Goal: Information Seeking & Learning: Learn about a topic

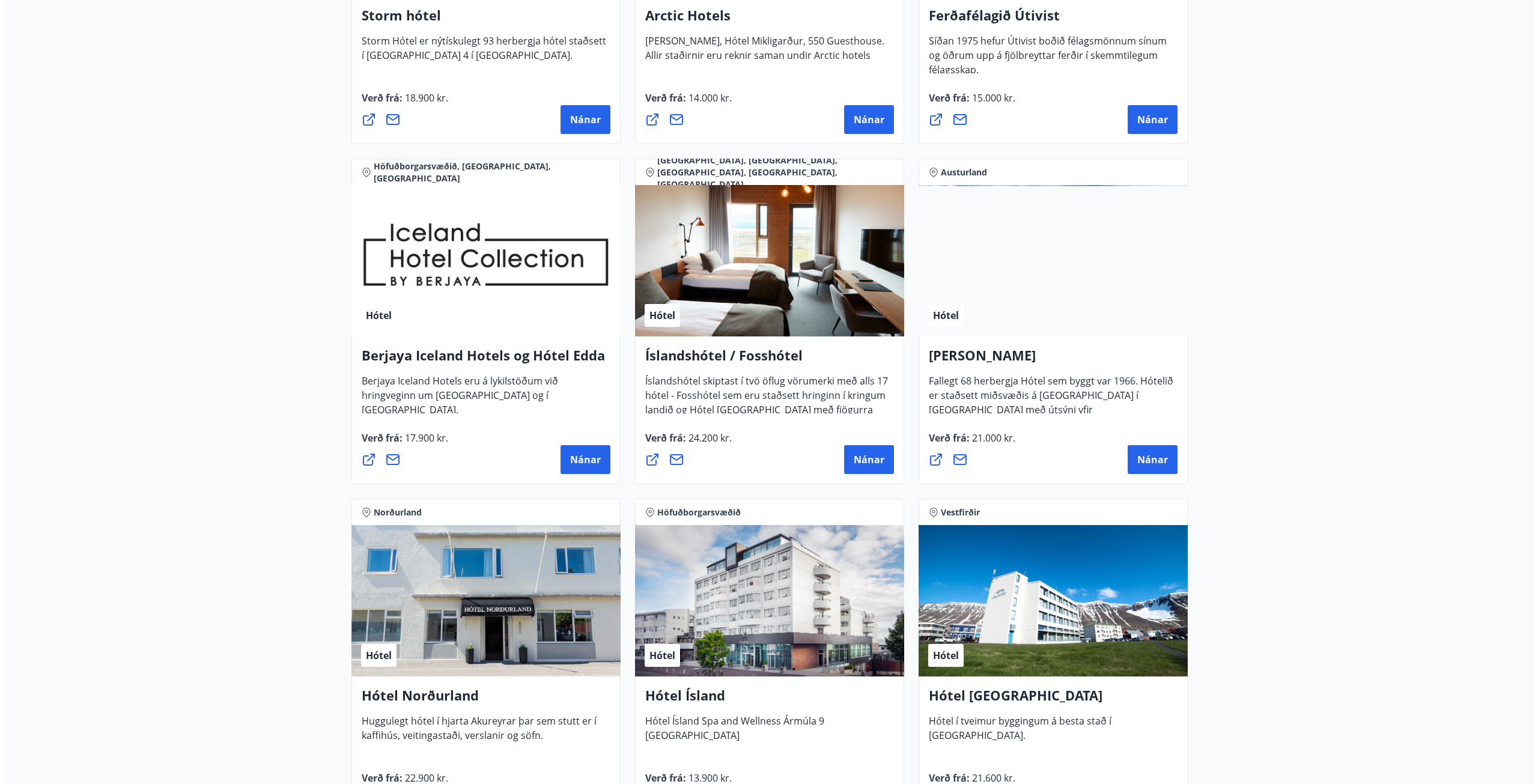
scroll to position [1442, 0]
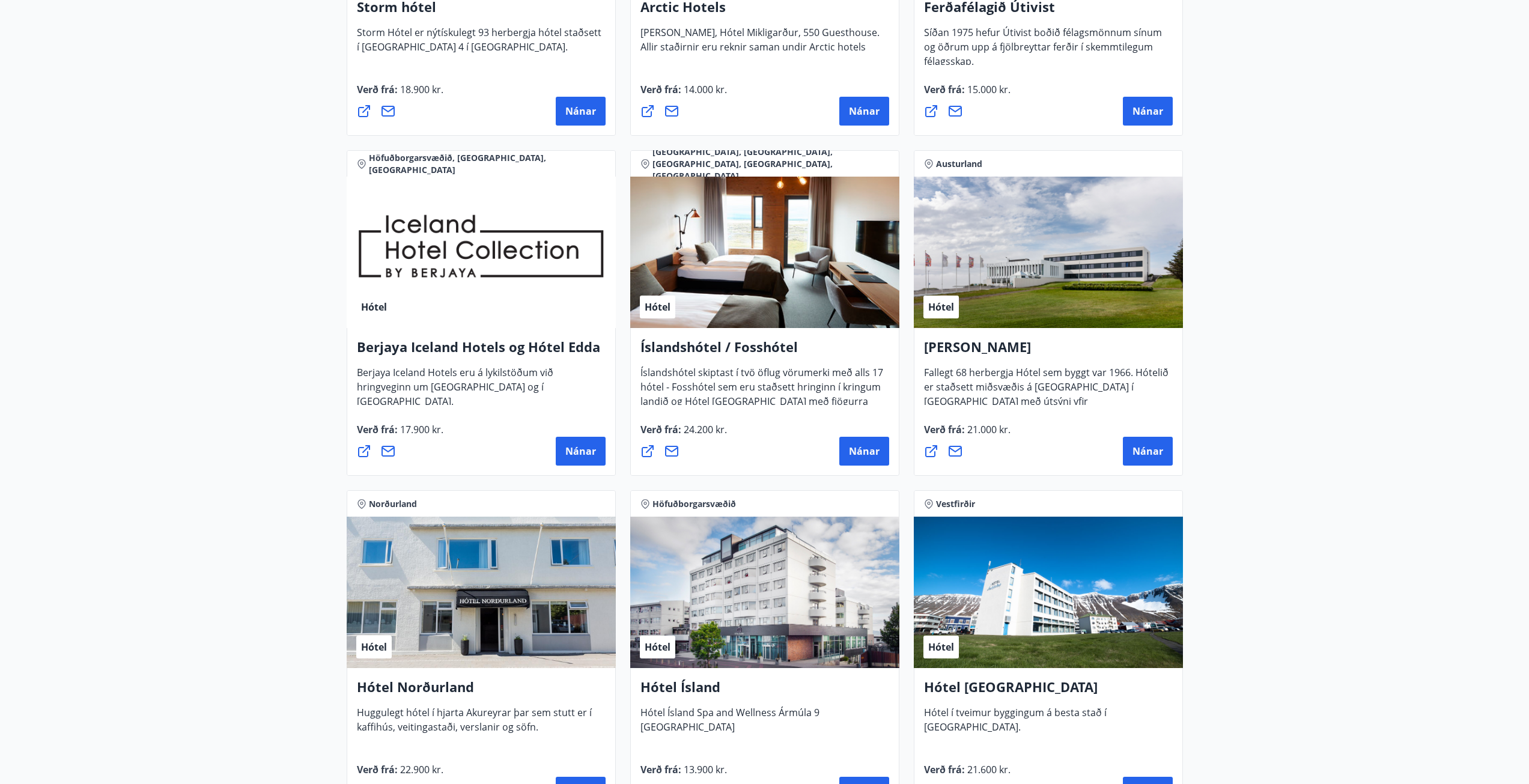
click at [1043, 271] on div "Hótel" at bounding box center [1049, 252] width 269 height 151
click at [1163, 449] on button "Nánar" at bounding box center [1148, 451] width 50 height 29
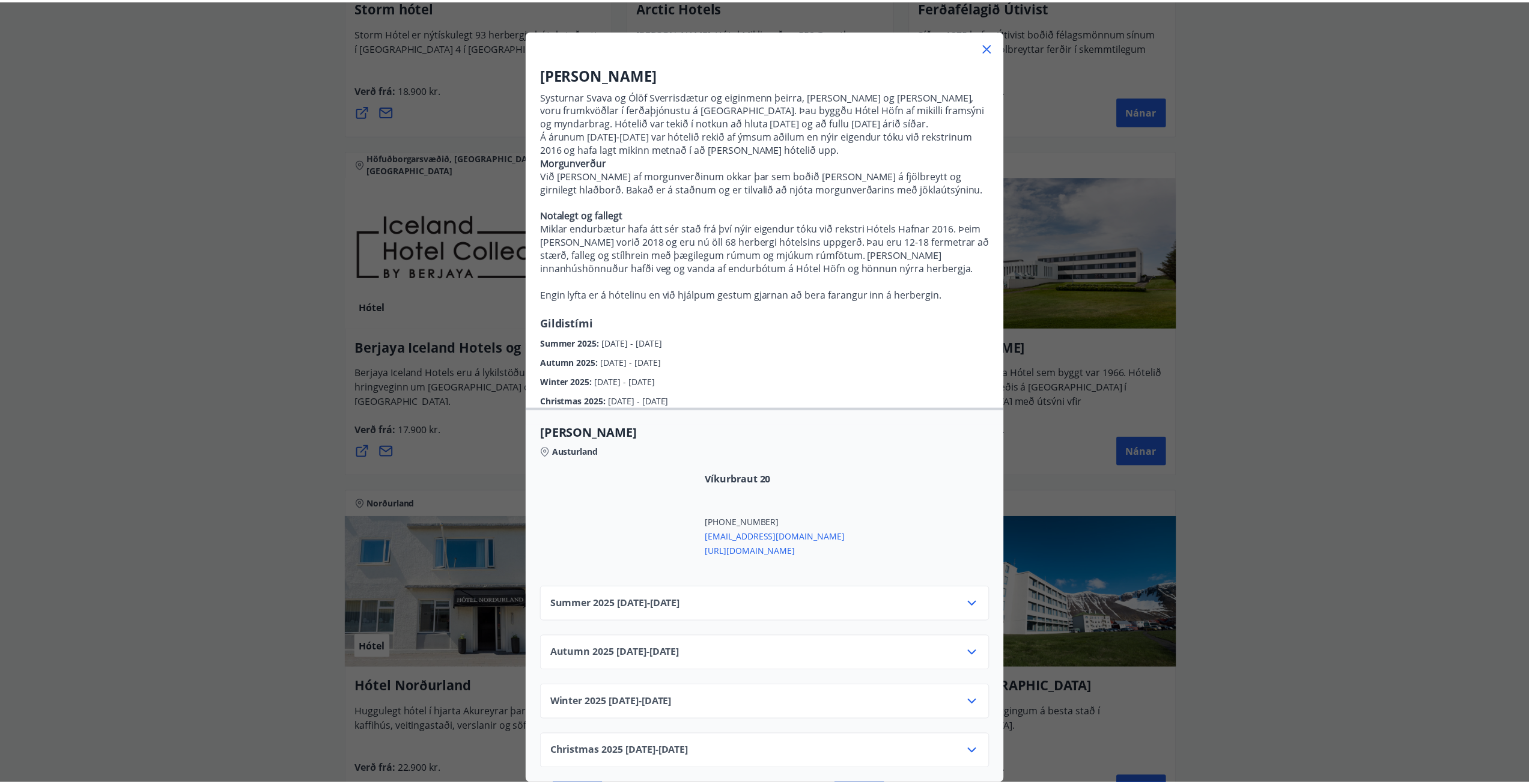
scroll to position [63, 0]
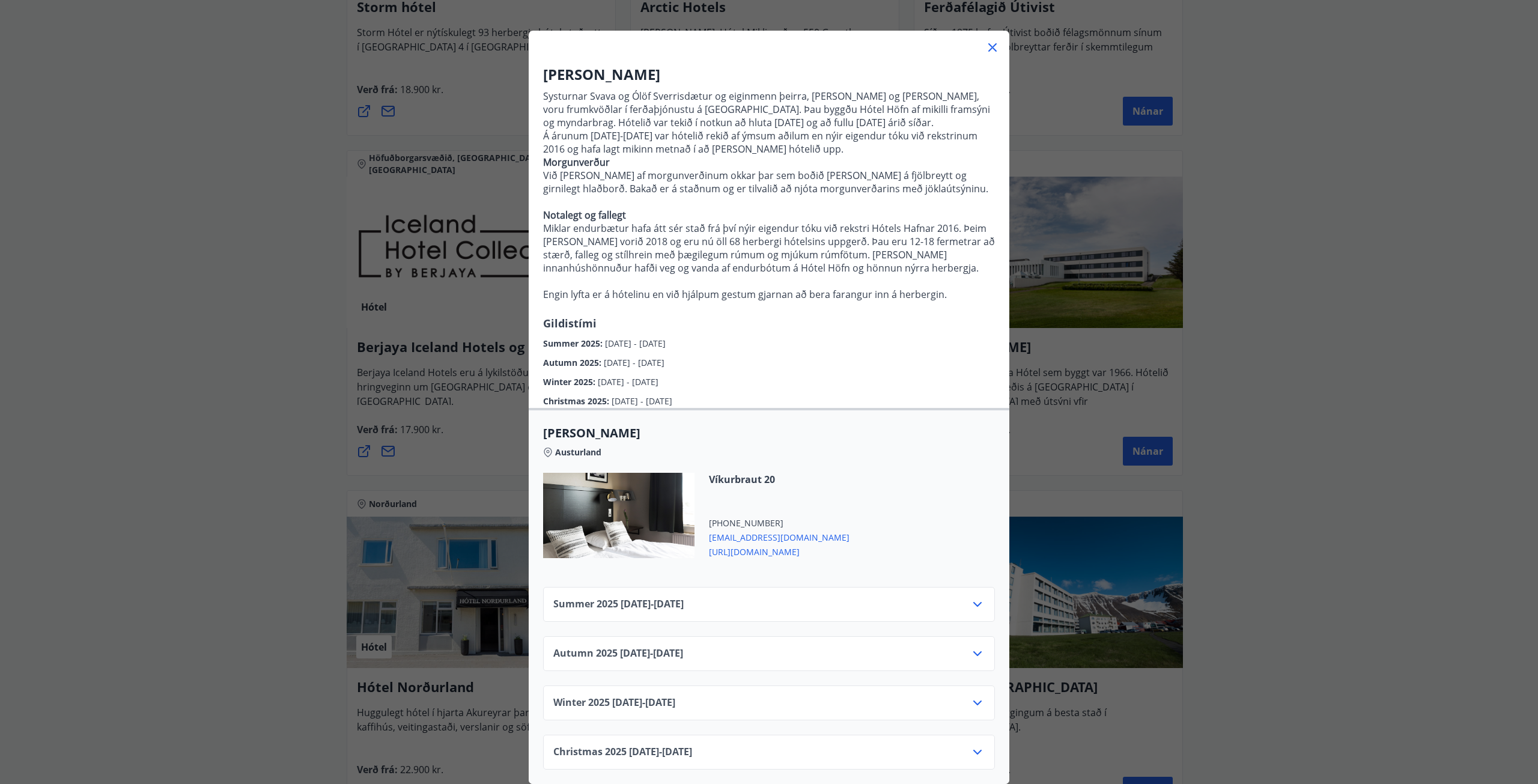
click at [972, 597] on icon at bounding box center [977, 604] width 14 height 14
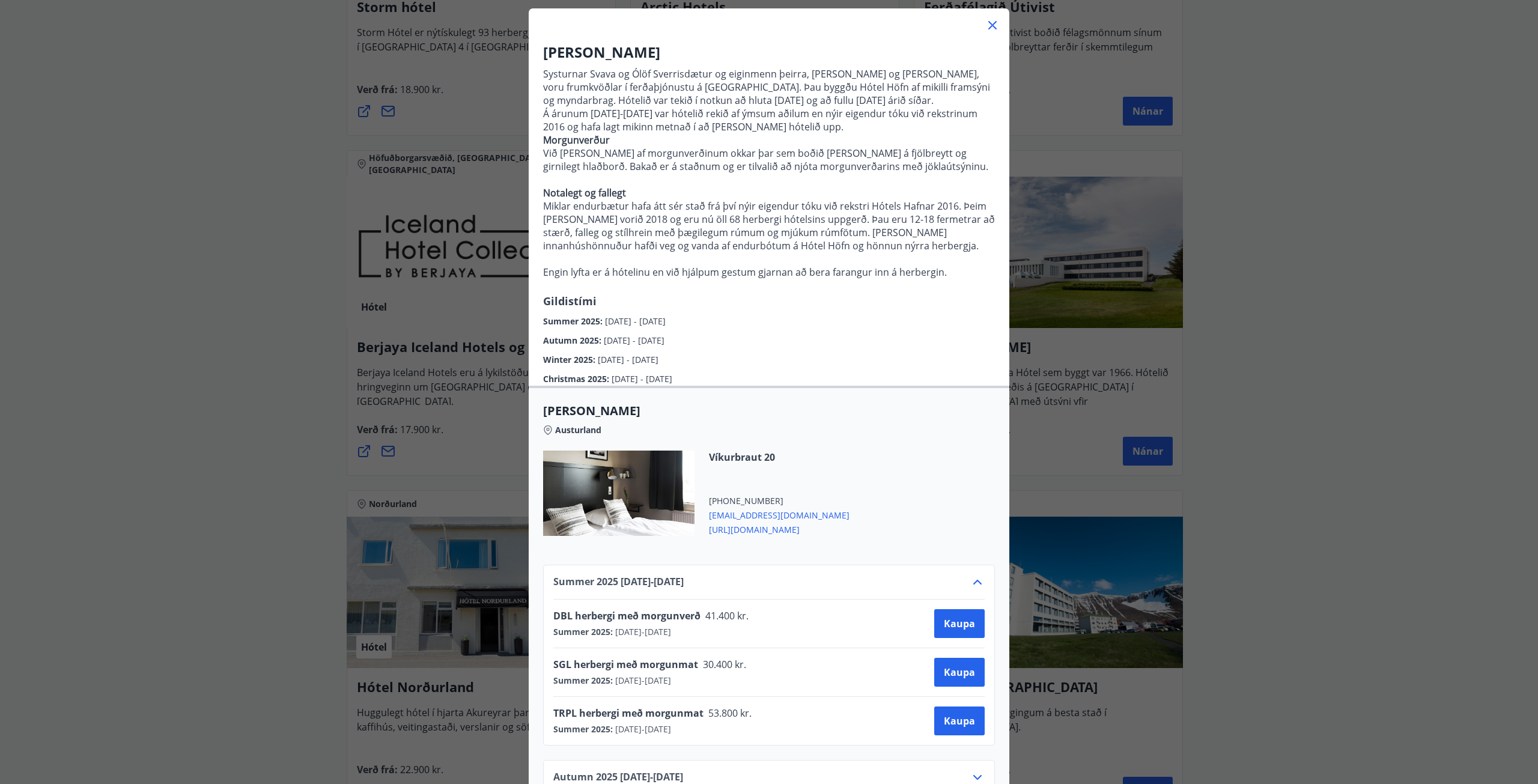
click at [1296, 546] on div "Hótel Höfn Systurnar Svava og Ólöf Sverrisdætur og eiginmenn þeirra, [PERSON_NA…" at bounding box center [769, 329] width 1538 height 784
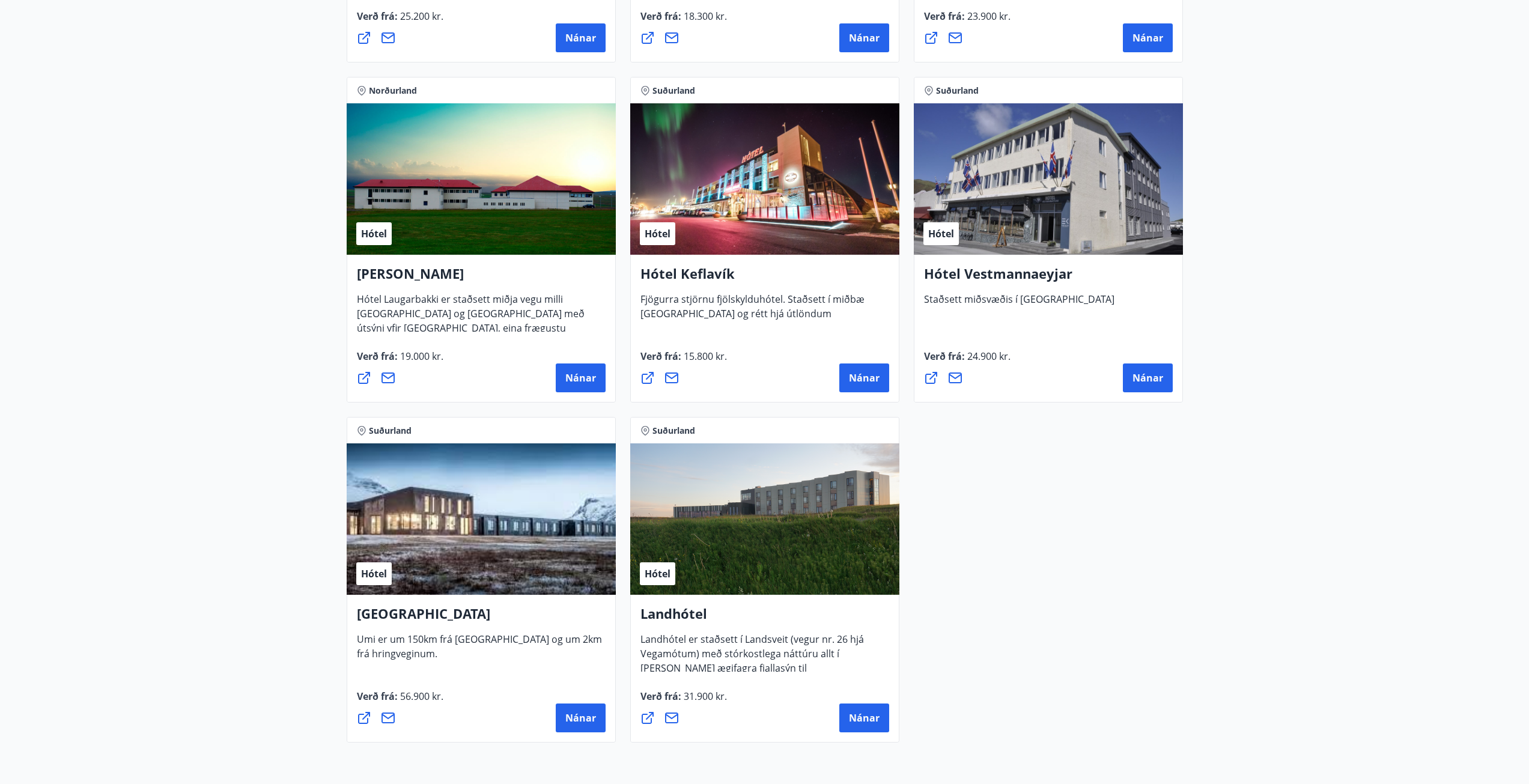
scroll to position [2883, 0]
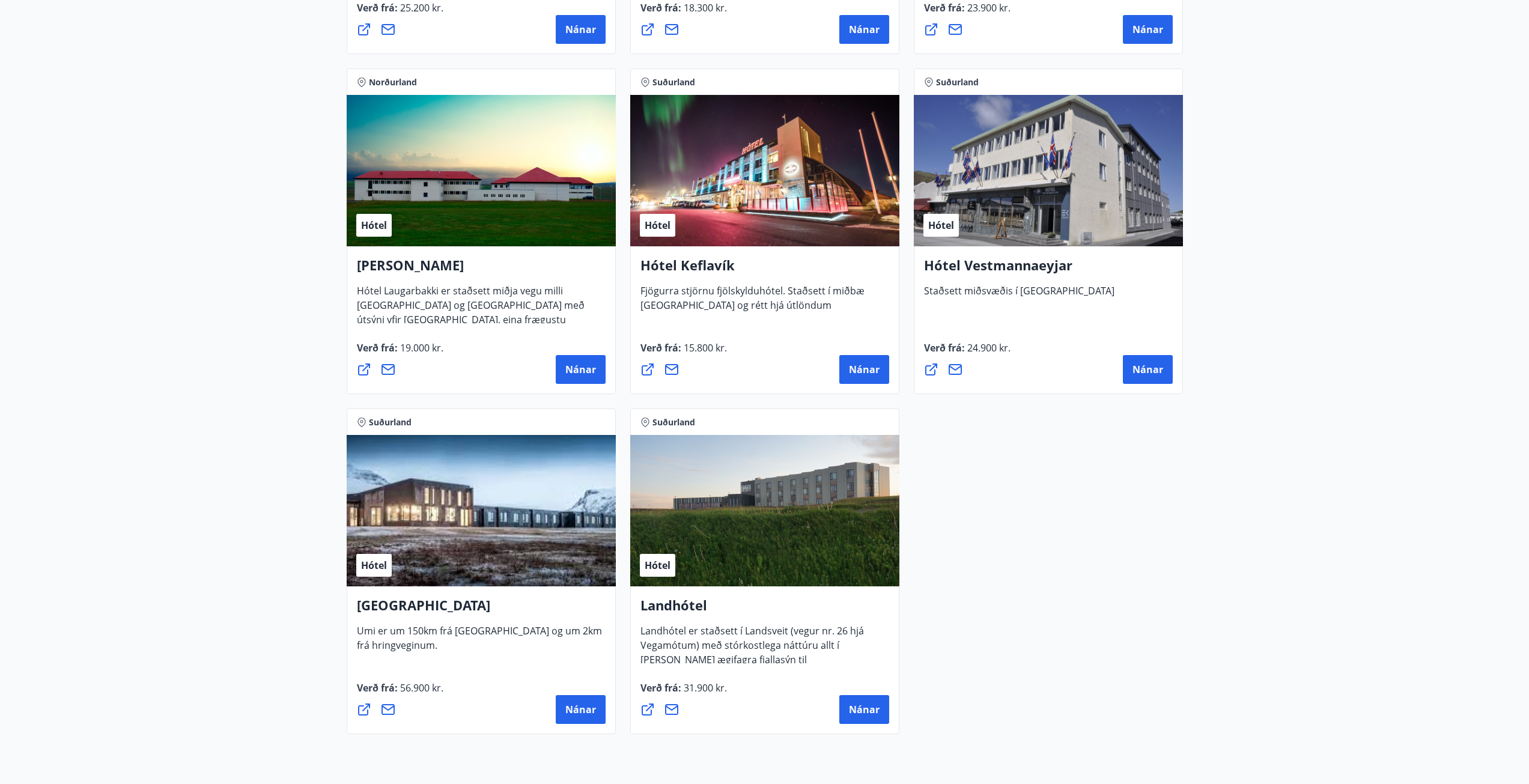
click at [451, 516] on div "Hótel" at bounding box center [481, 510] width 269 height 151
click at [576, 705] on span "Nánar" at bounding box center [581, 709] width 30 height 13
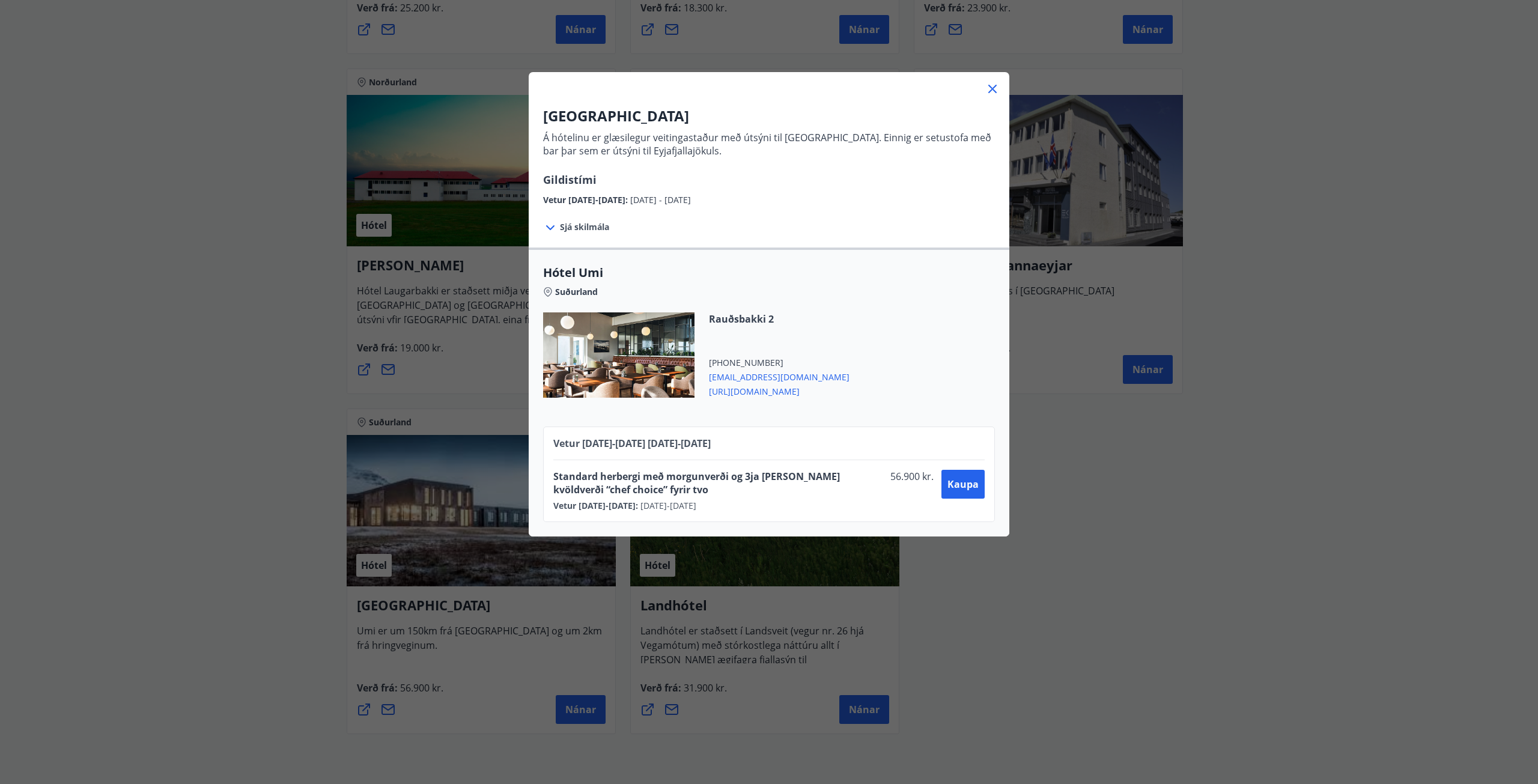
click at [989, 86] on icon at bounding box center [993, 88] width 14 height 14
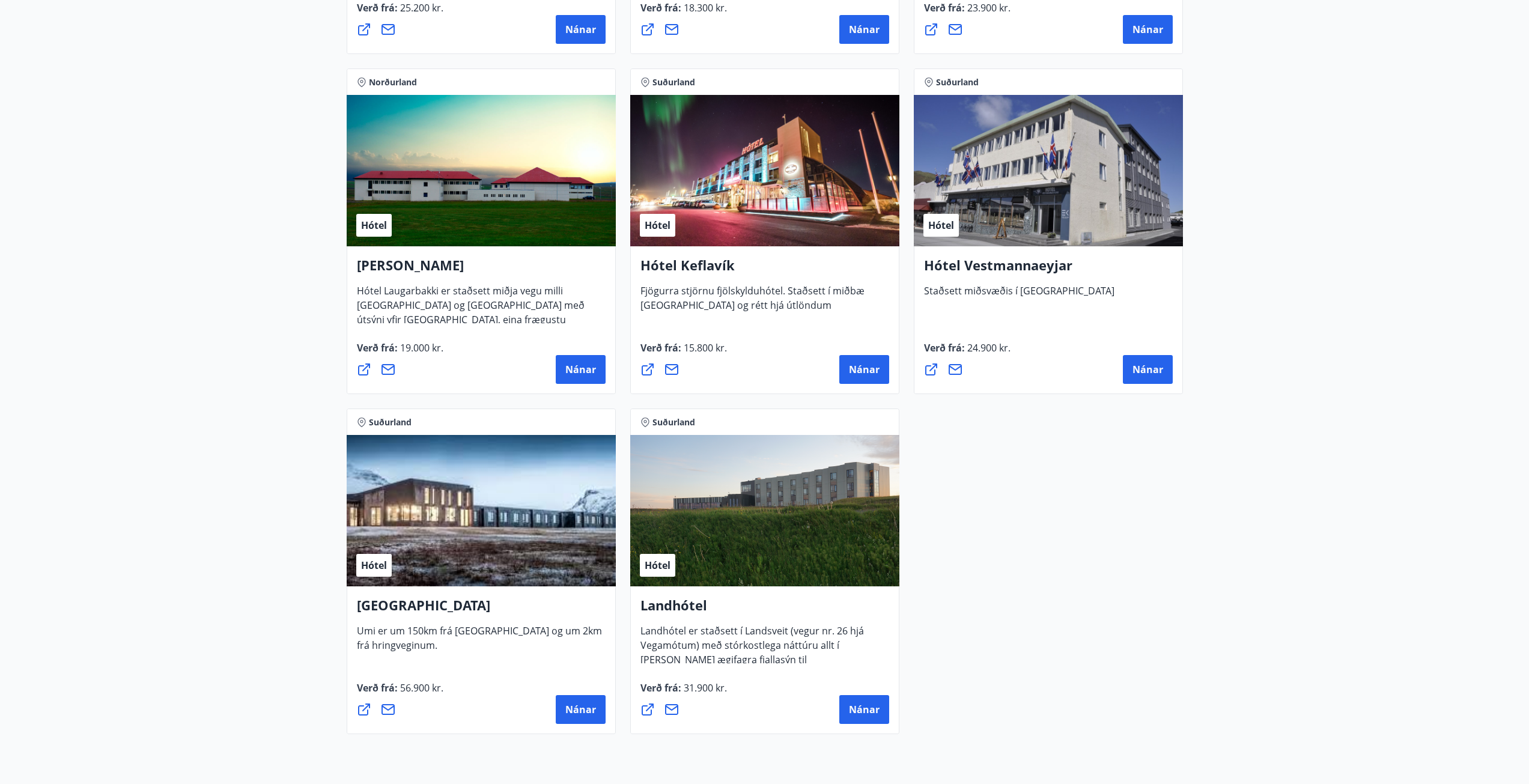
click at [777, 522] on div "Hótel" at bounding box center [765, 510] width 269 height 151
click at [857, 707] on span "Nánar" at bounding box center [864, 709] width 30 height 13
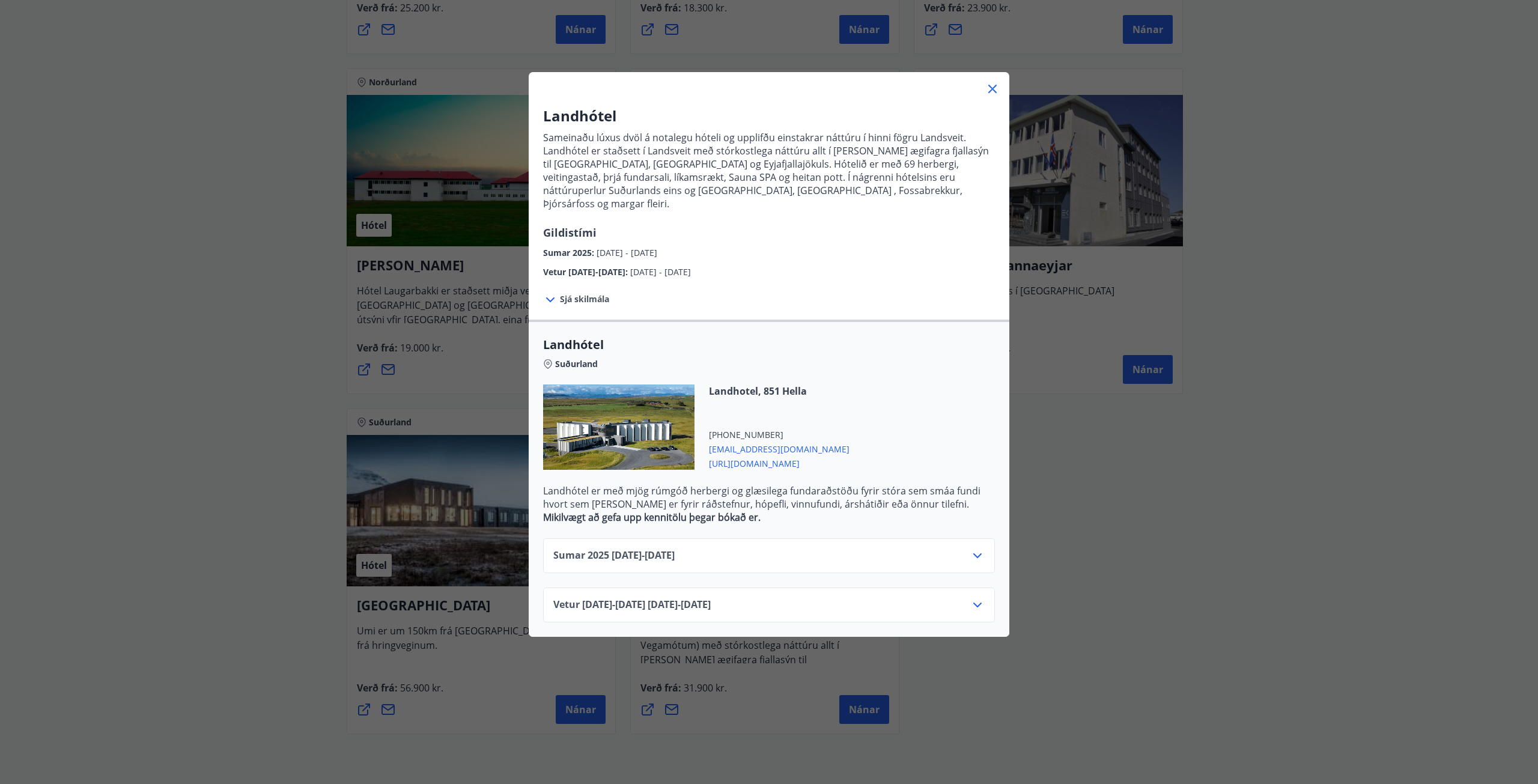
click at [971, 549] on icon at bounding box center [977, 556] width 14 height 14
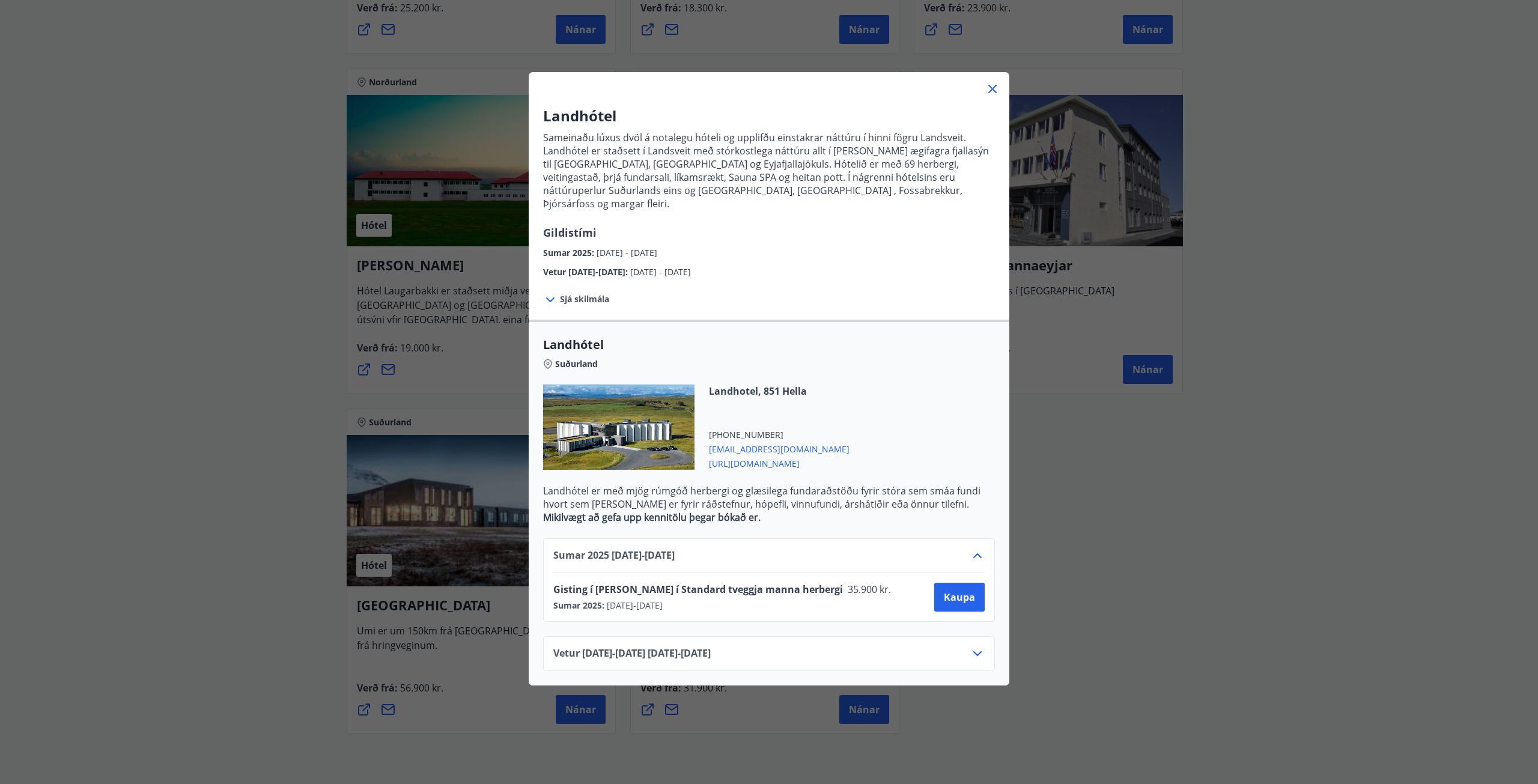
click at [990, 86] on icon at bounding box center [993, 88] width 14 height 14
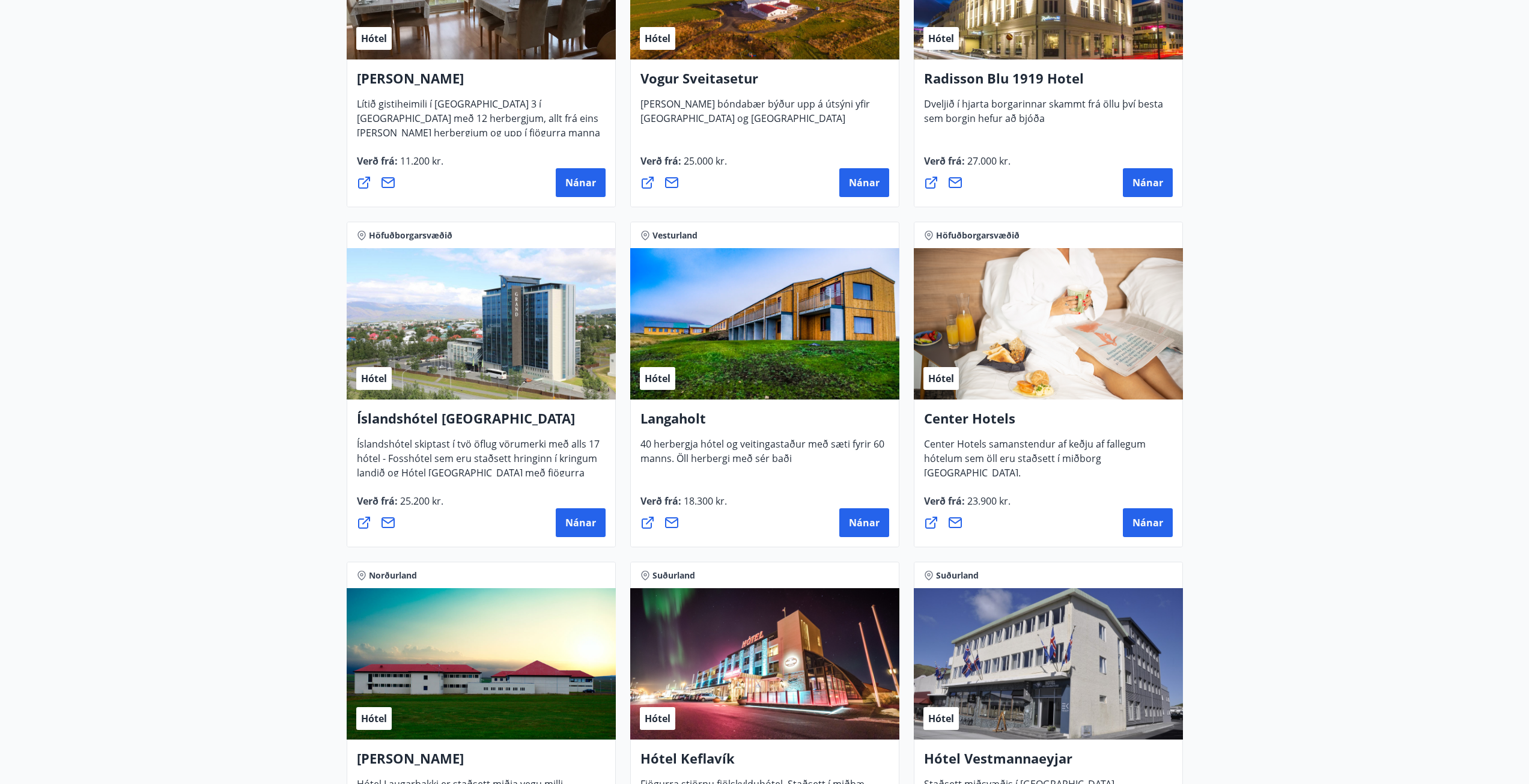
scroll to position [2343, 0]
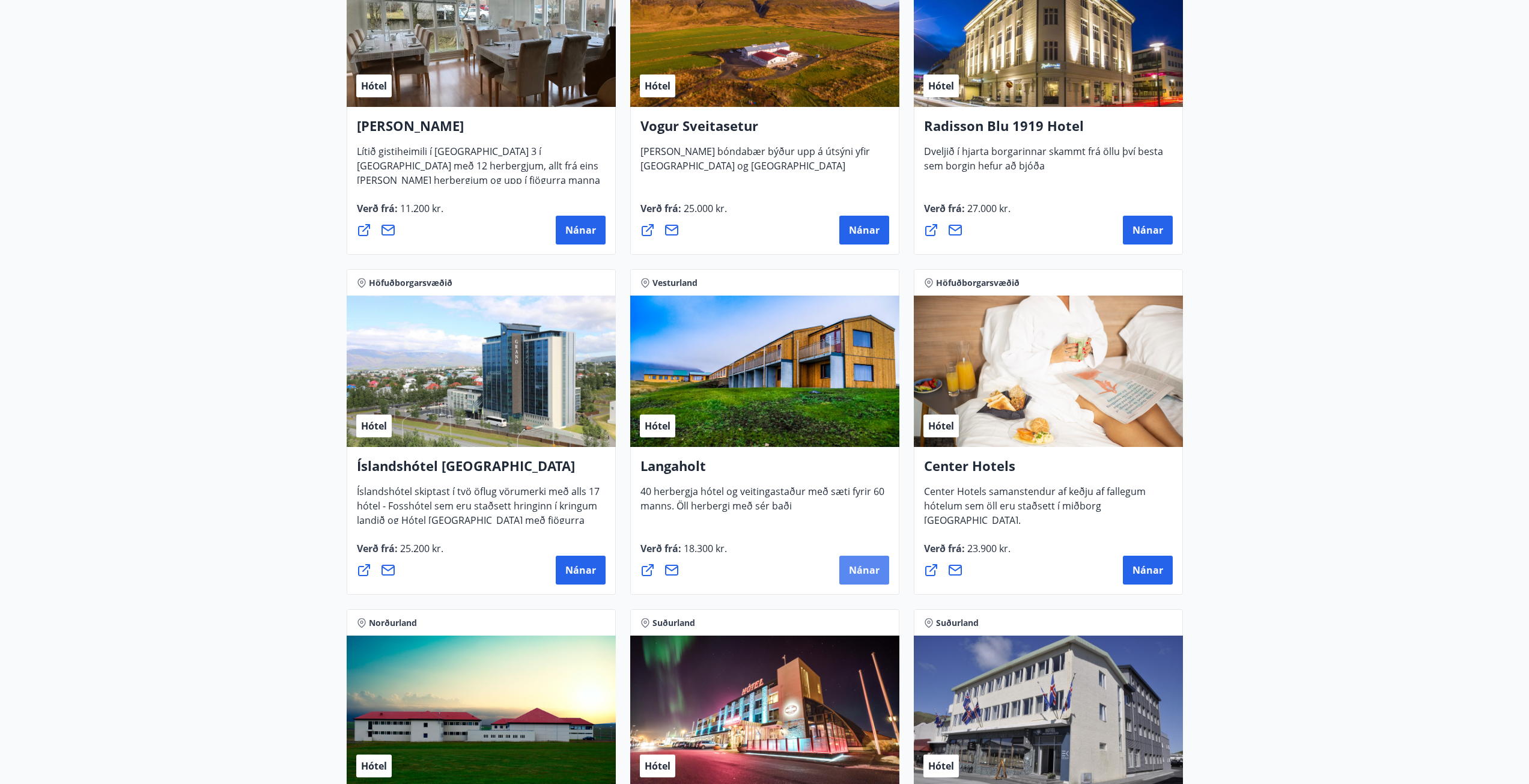
click at [865, 573] on span "Nánar" at bounding box center [864, 569] width 30 height 13
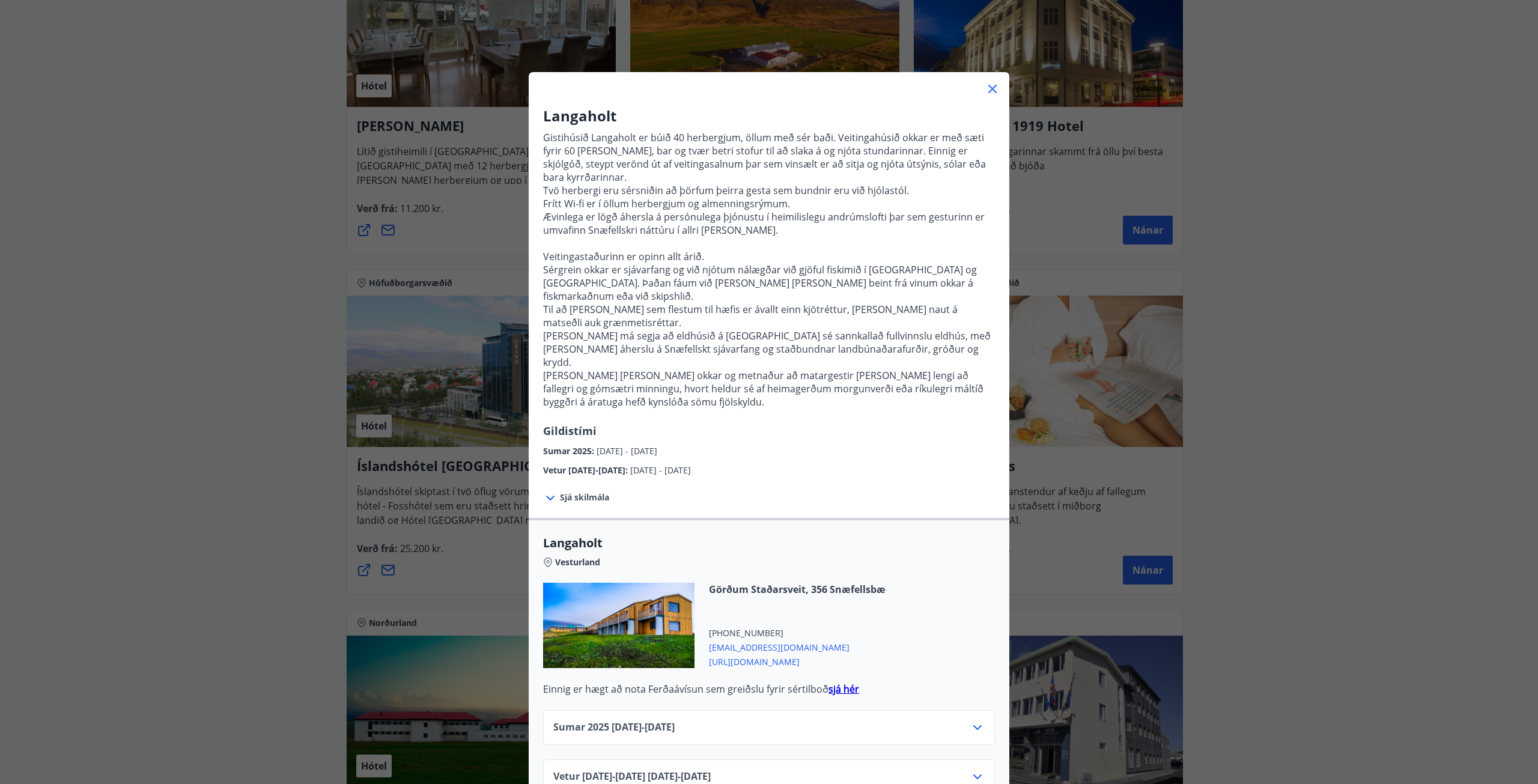
click at [986, 90] on icon at bounding box center [993, 88] width 14 height 14
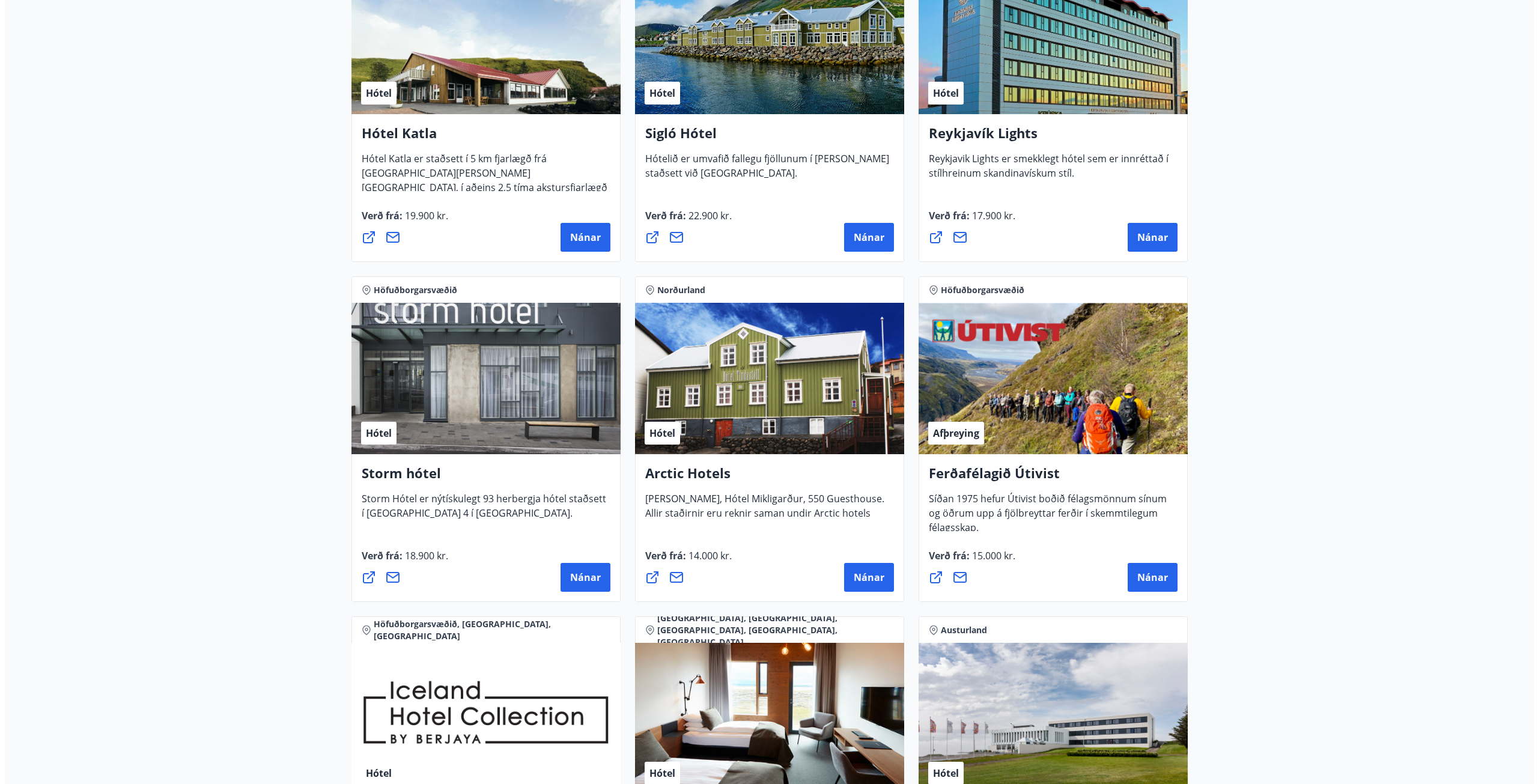
scroll to position [901, 0]
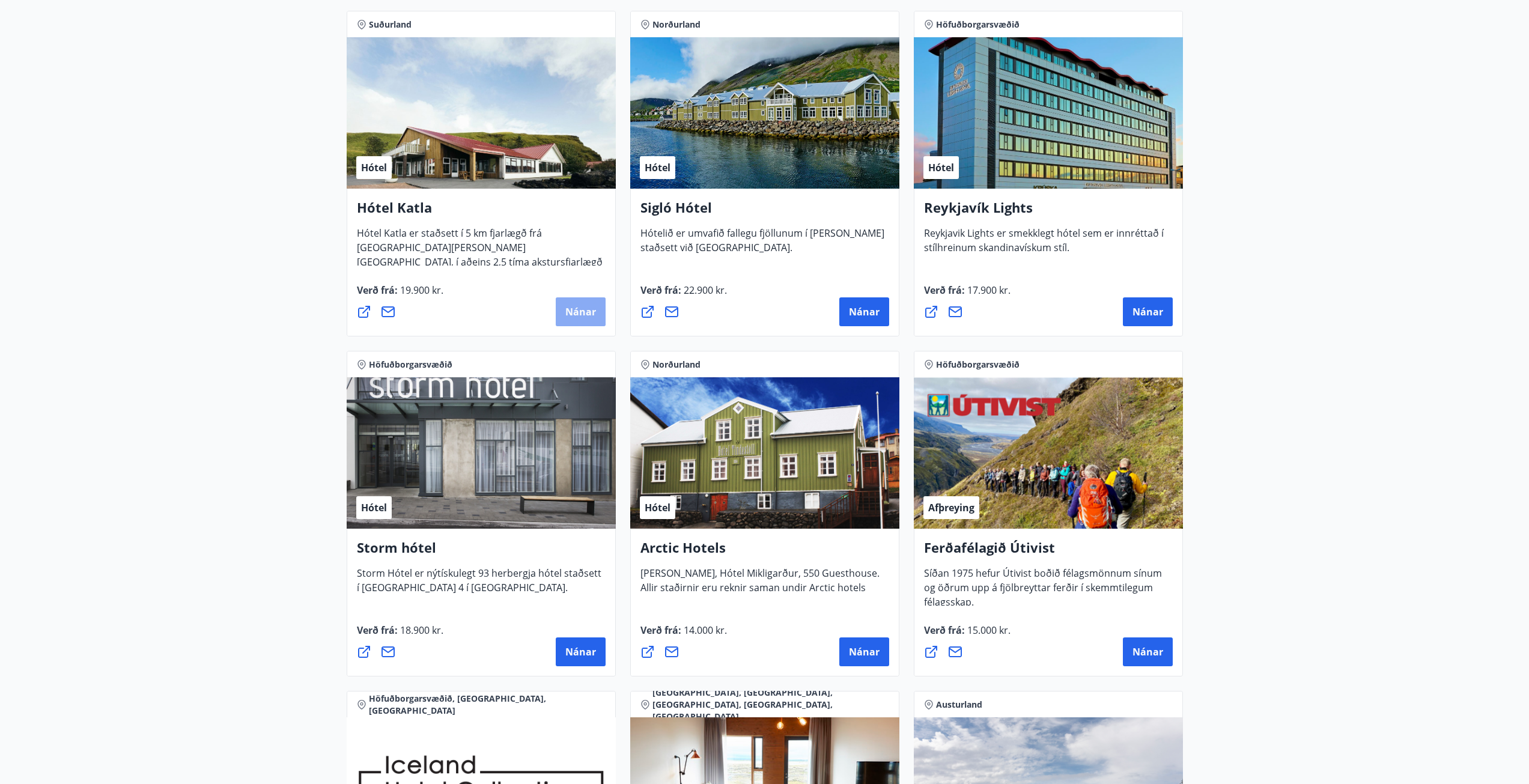
click at [577, 310] on span "Nánar" at bounding box center [581, 311] width 30 height 13
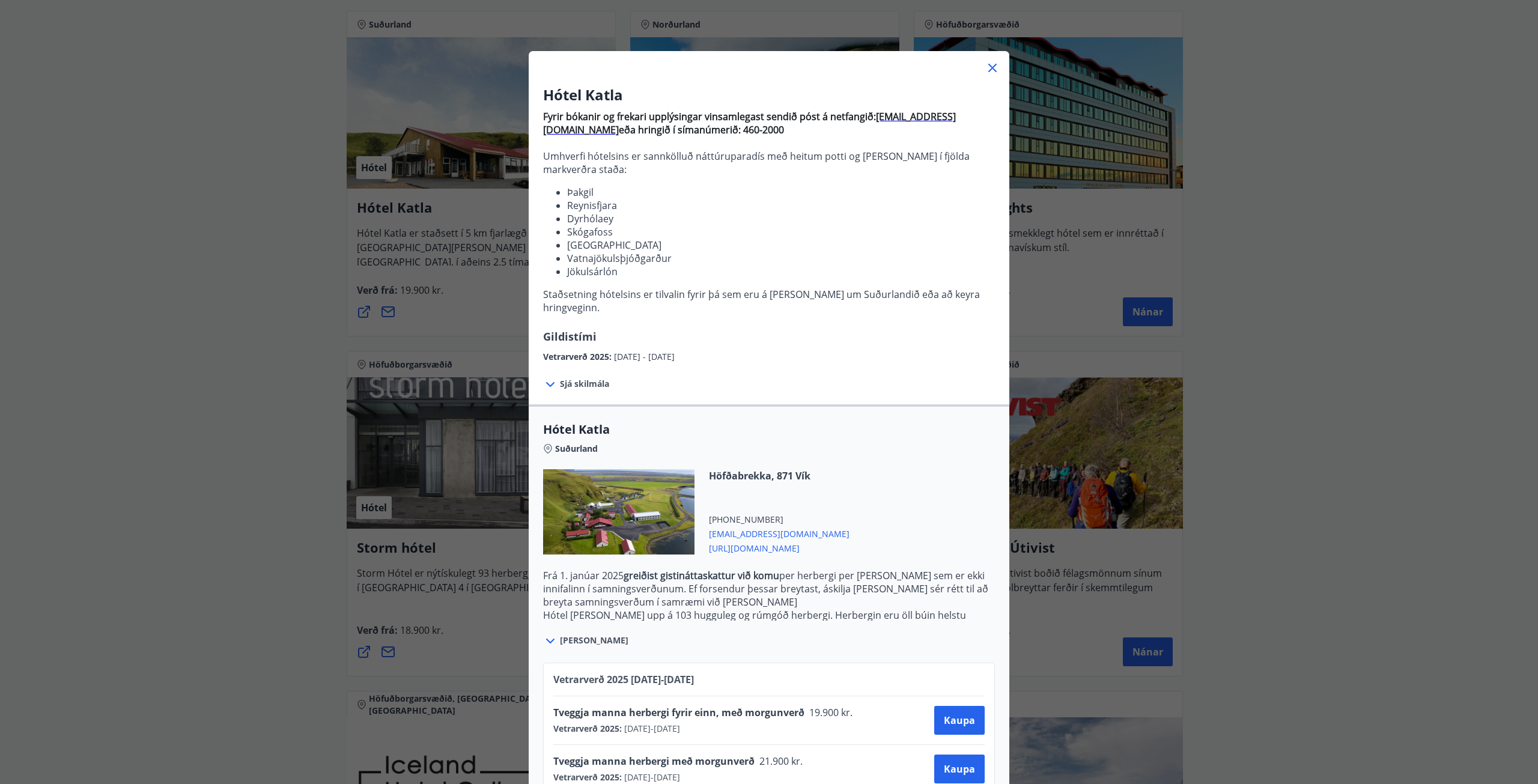
scroll to position [41, 0]
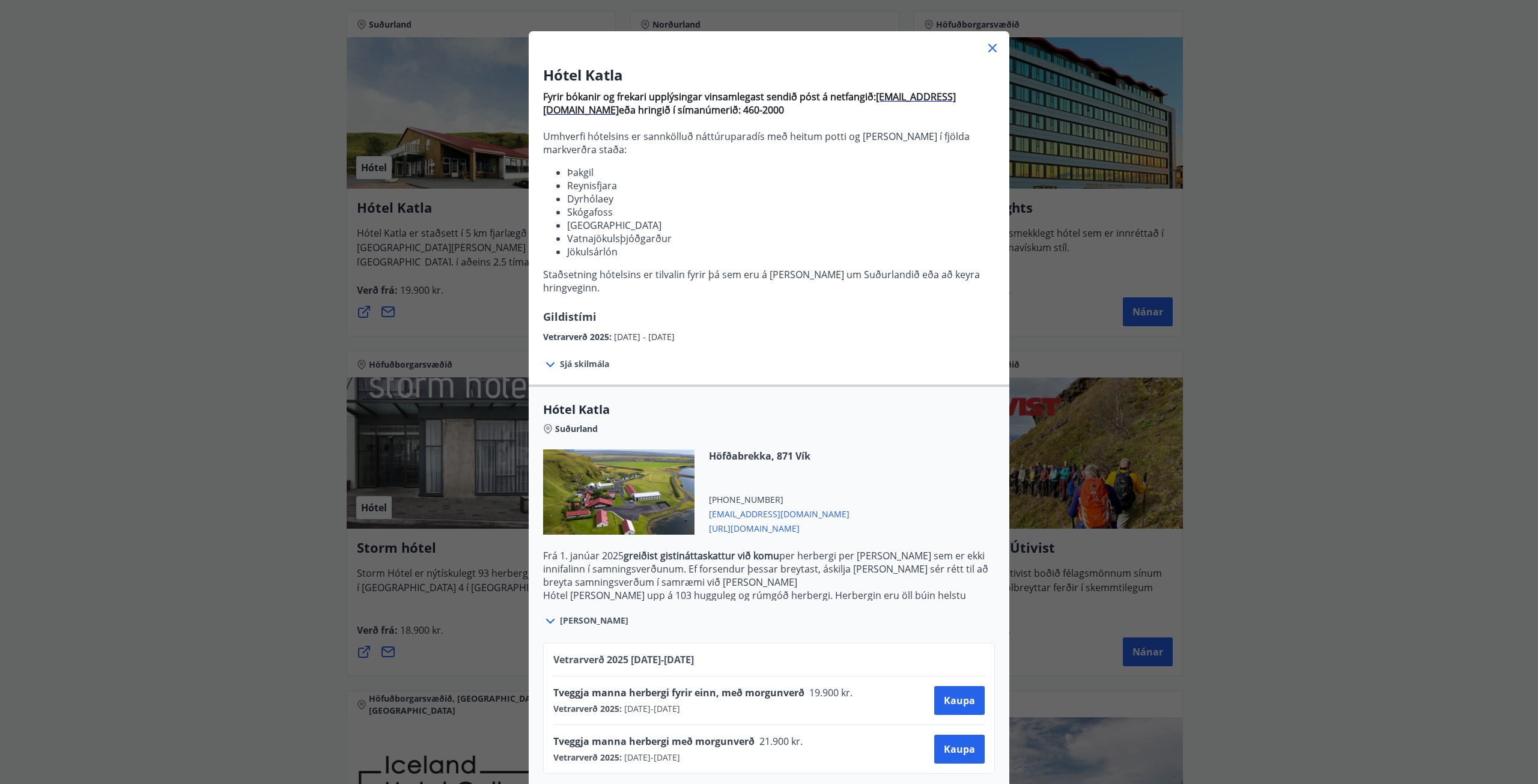
click at [545, 614] on icon at bounding box center [550, 621] width 14 height 14
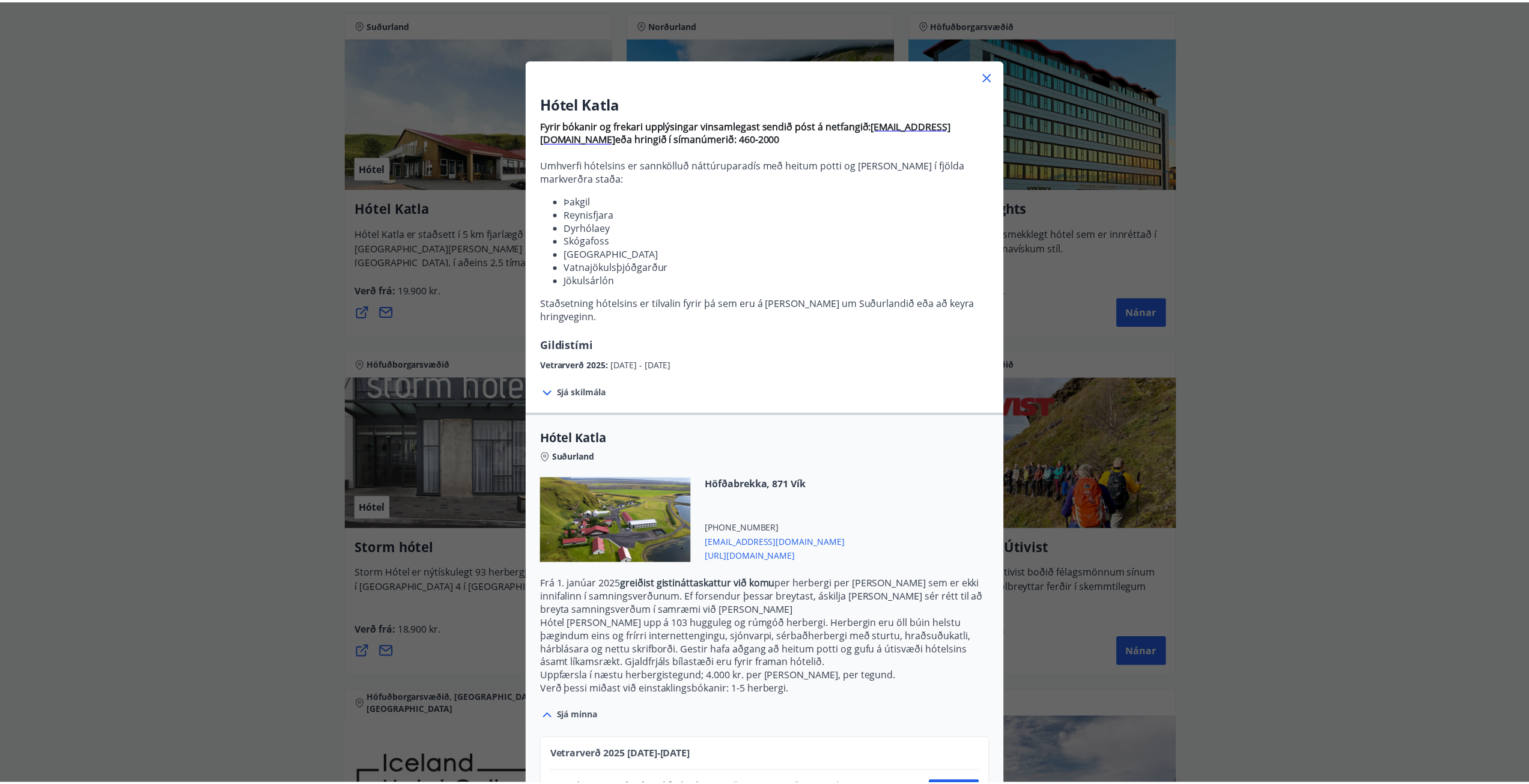
scroll to position [0, 0]
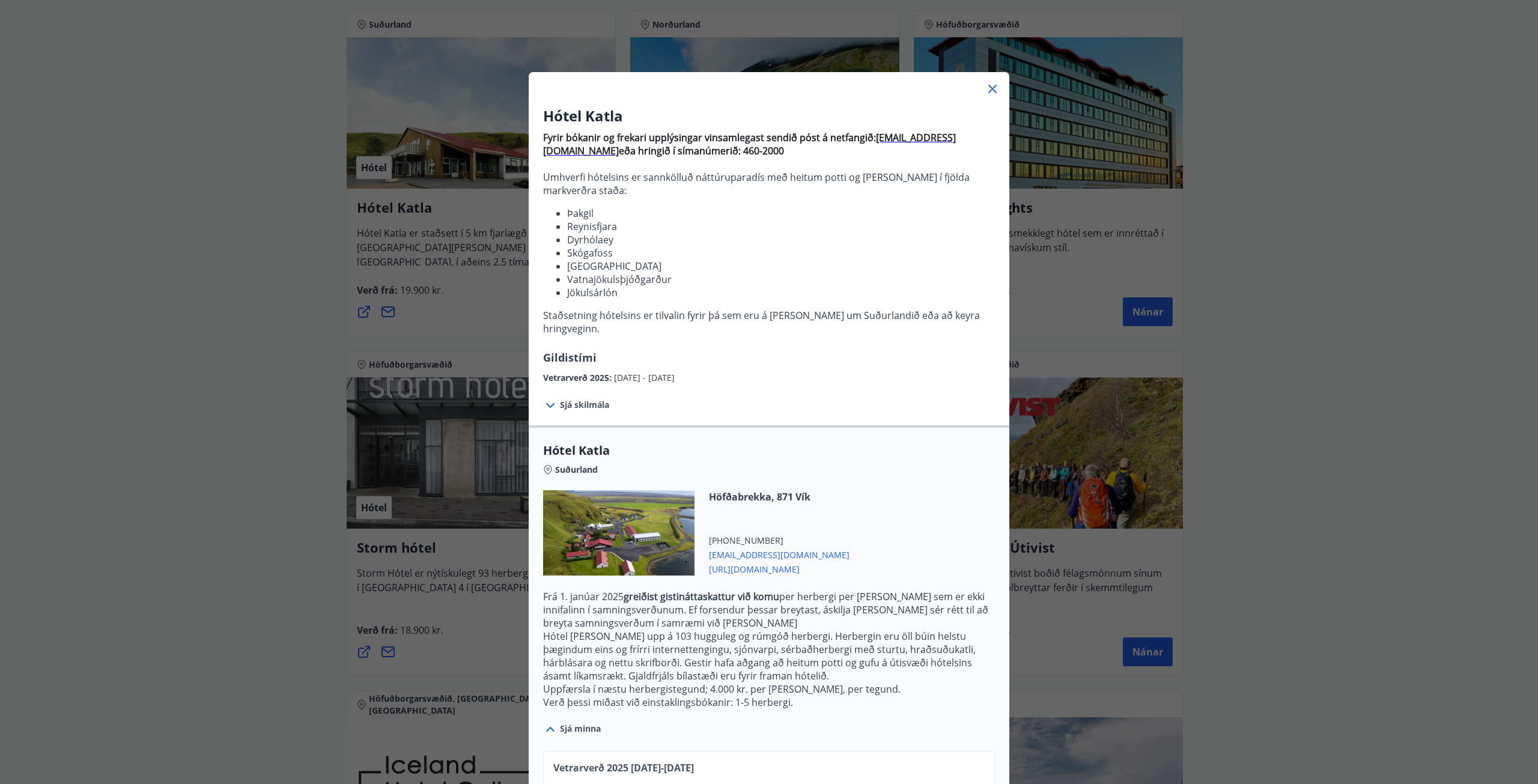
click at [987, 90] on icon at bounding box center [993, 88] width 14 height 14
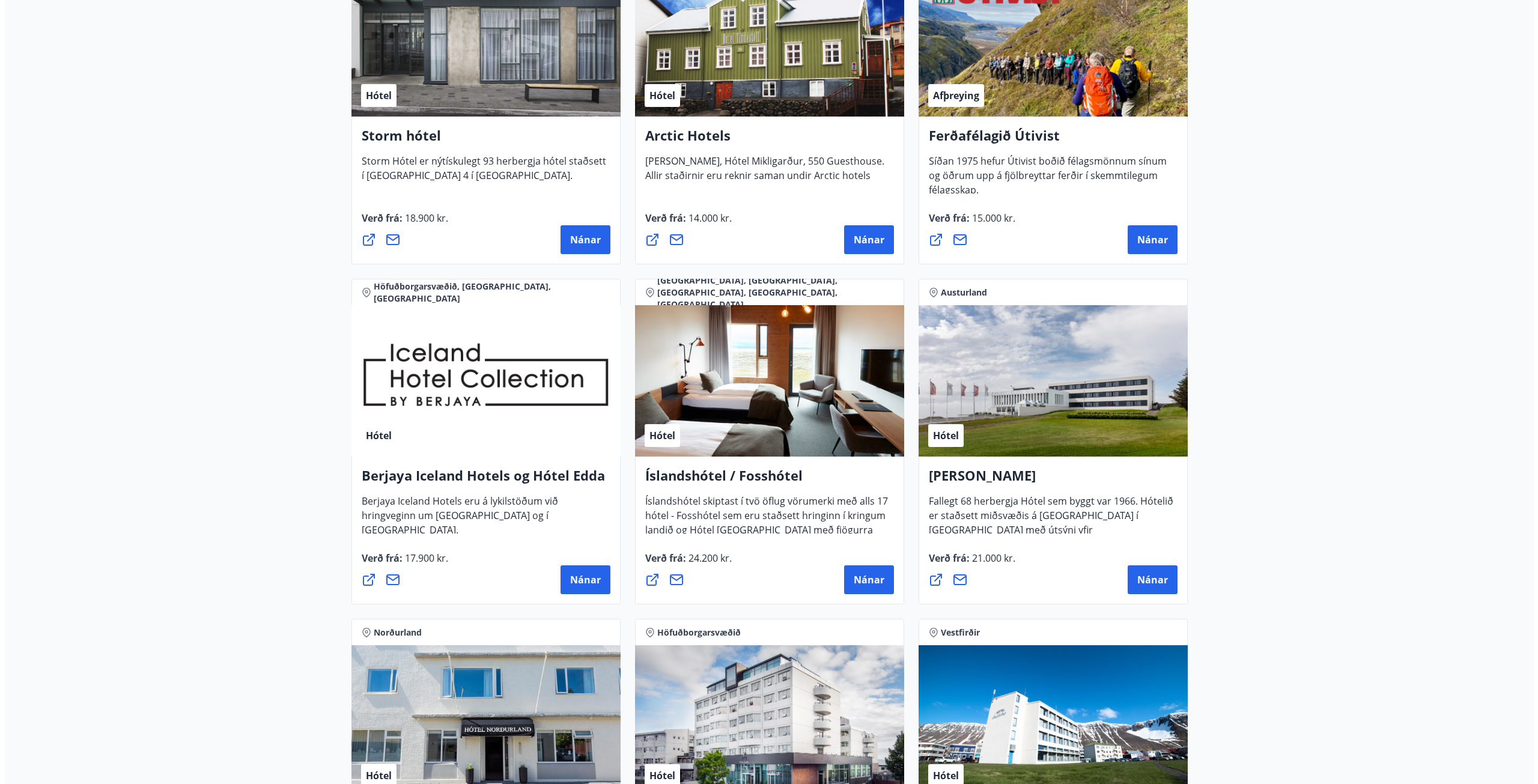
scroll to position [1322, 0]
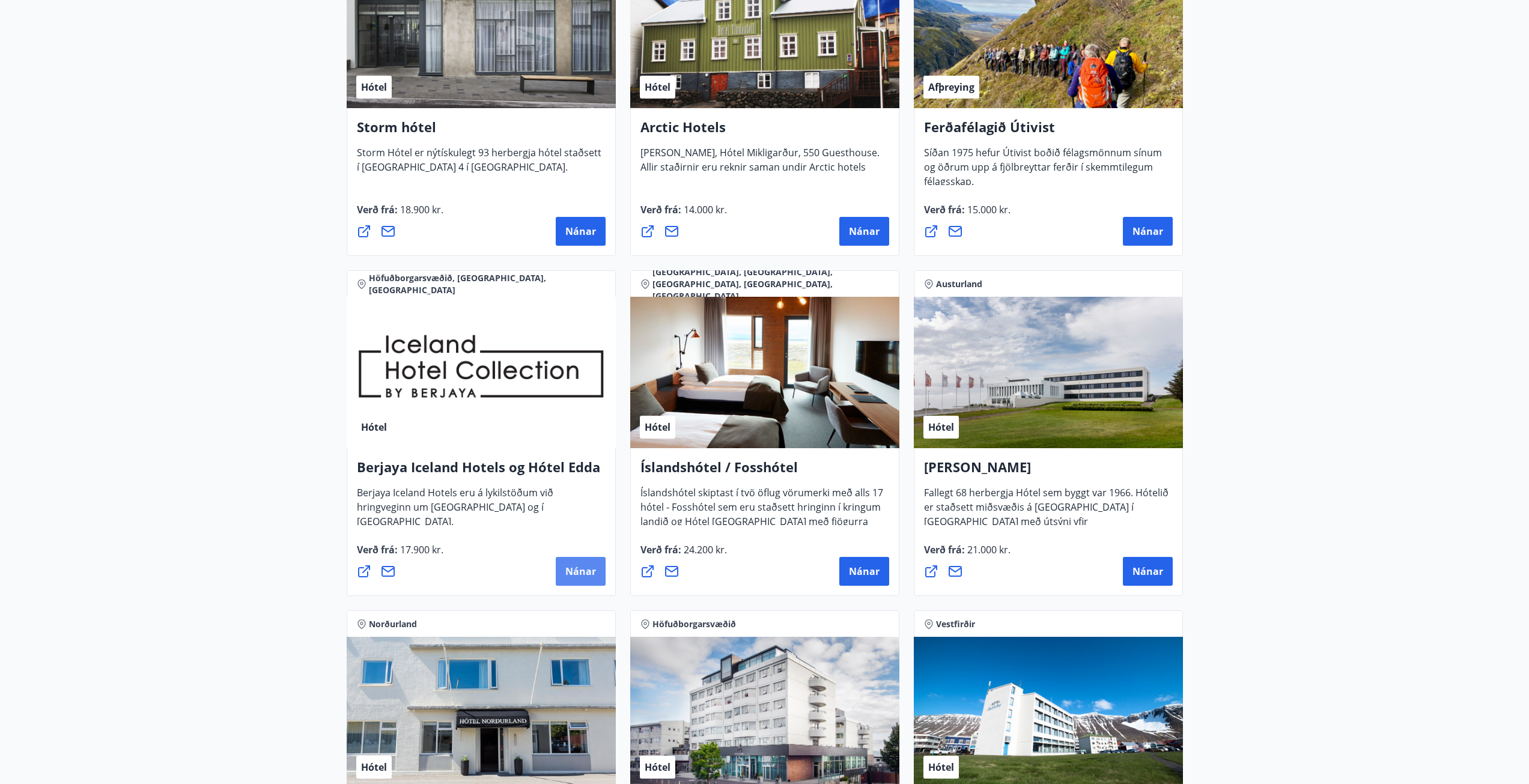
click at [567, 570] on span "Nánar" at bounding box center [581, 571] width 30 height 13
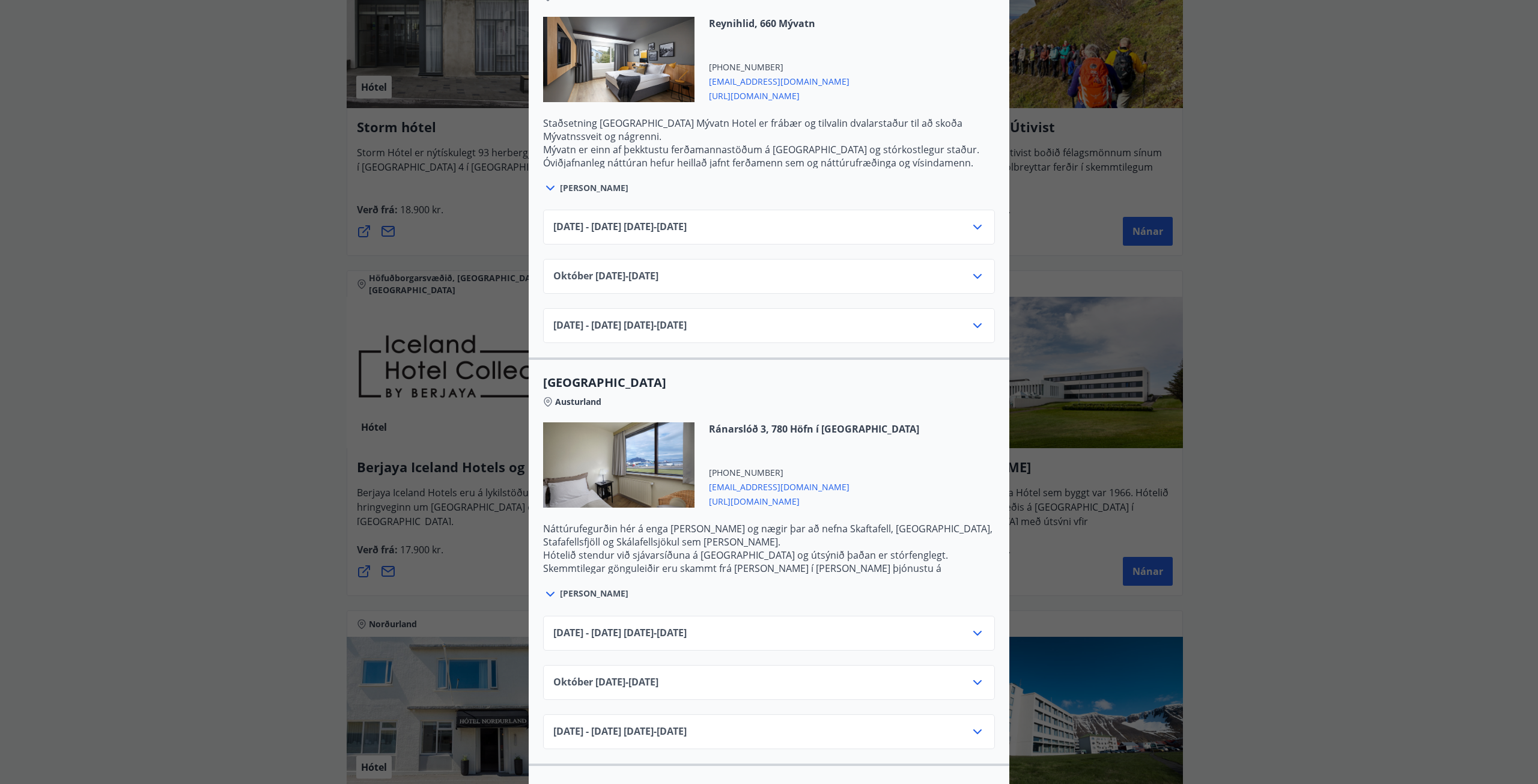
scroll to position [1622, 0]
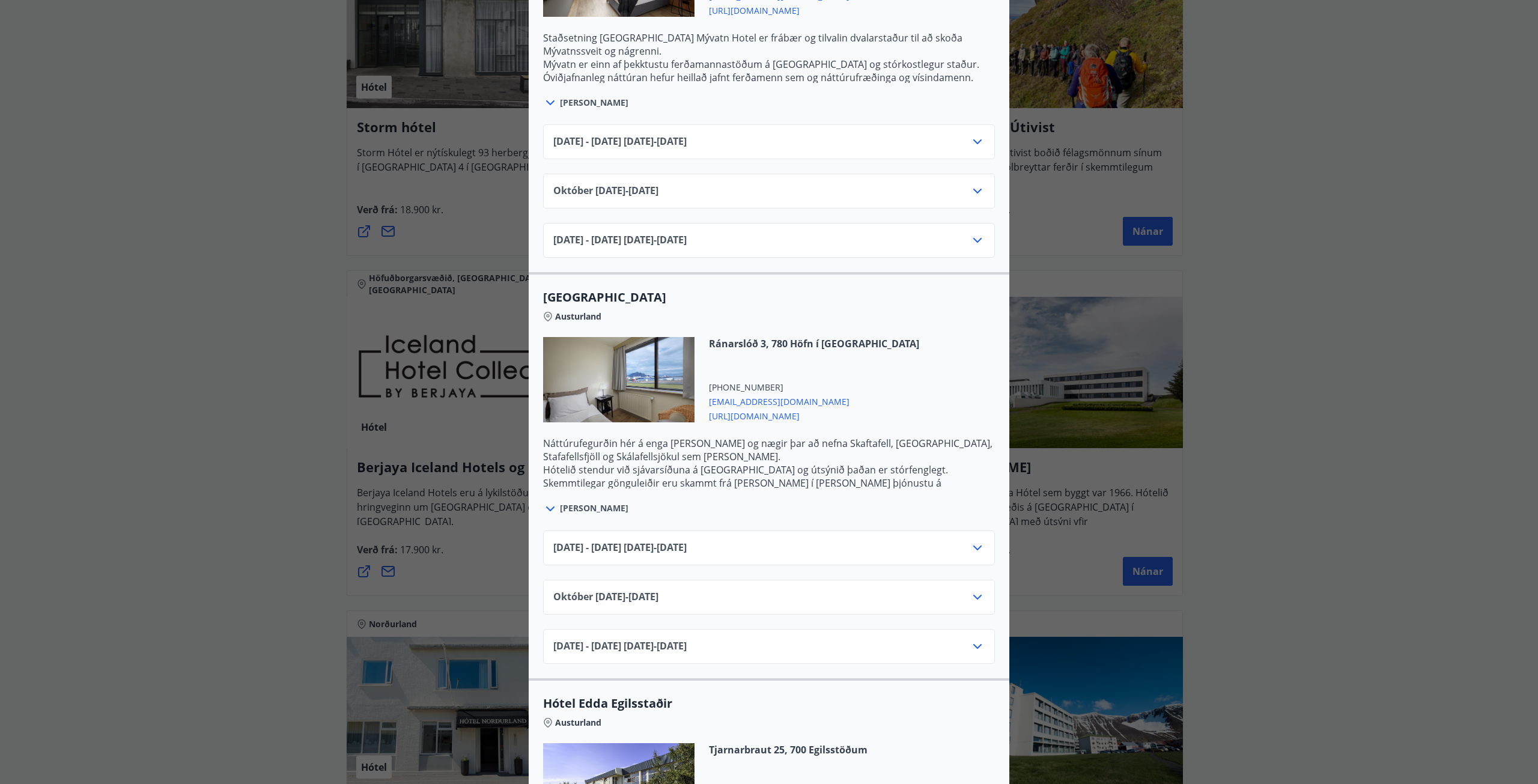
click at [973, 540] on icon at bounding box center [977, 547] width 14 height 14
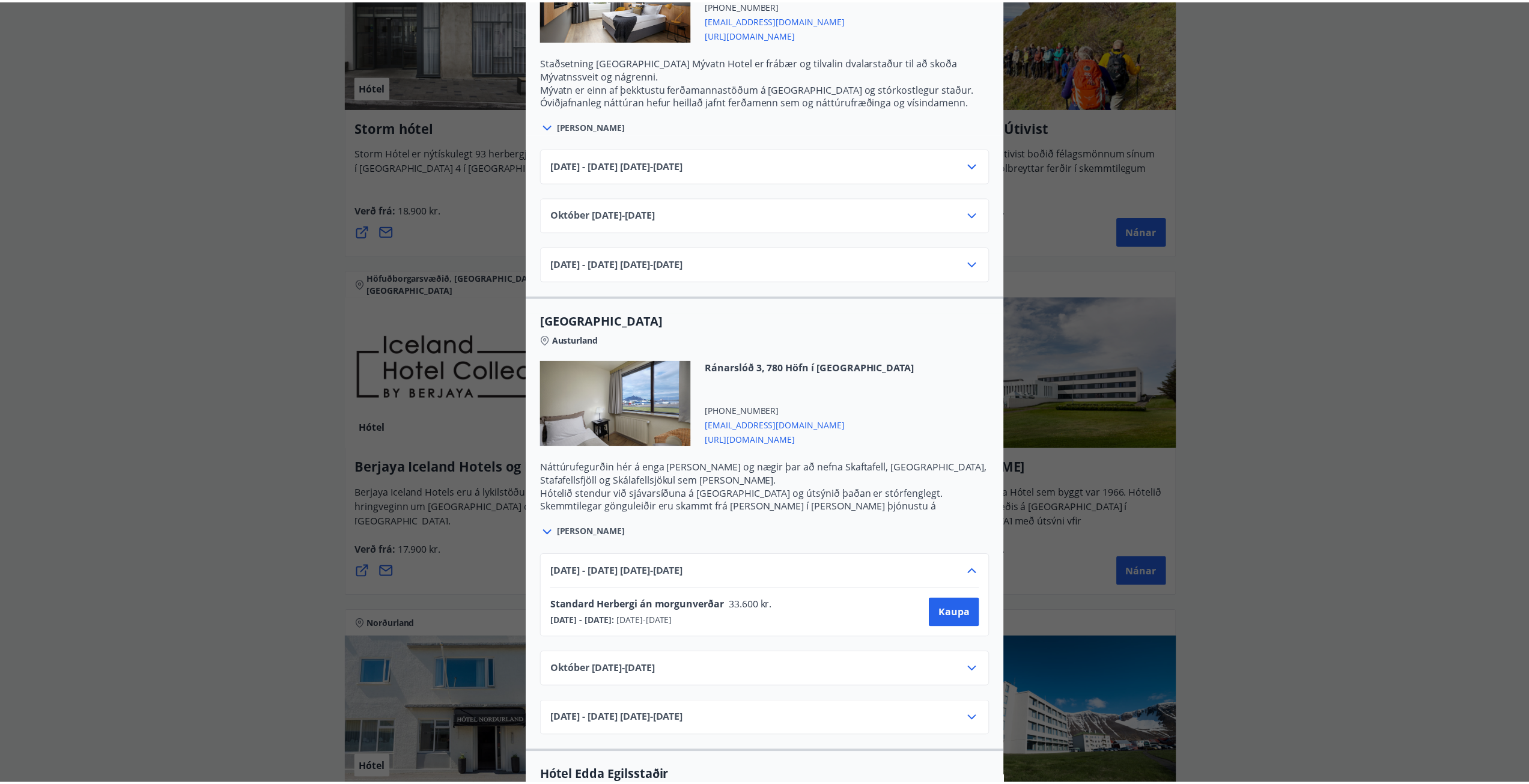
scroll to position [0, 0]
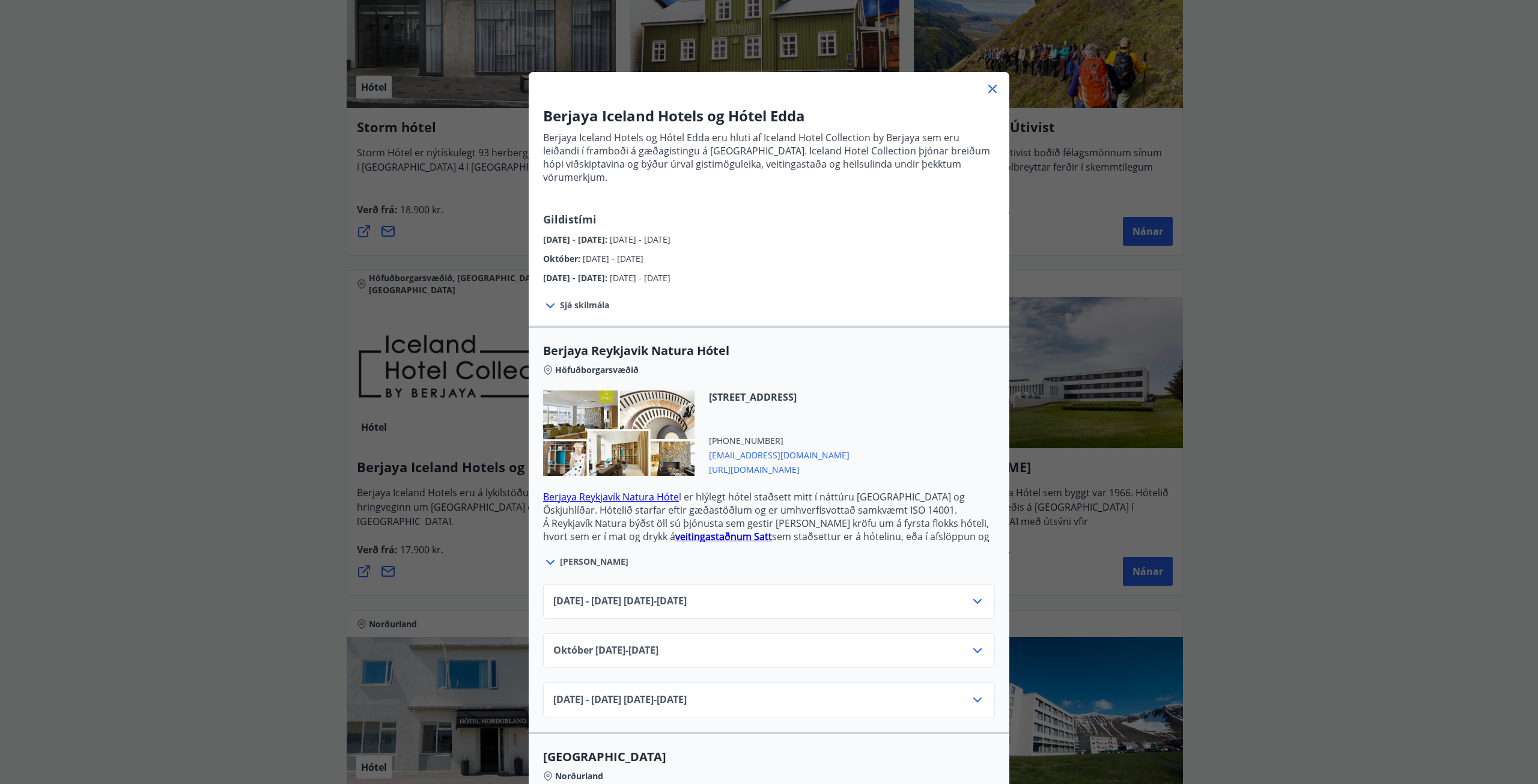
click at [250, 433] on div "Berjaya Iceland Hotels og Hótel Edda Berjaya Iceland Hotels og Hótel Edda eru h…" at bounding box center [769, 392] width 1538 height 784
click at [987, 85] on icon at bounding box center [993, 88] width 14 height 14
